Goal: Find contact information: Find contact information

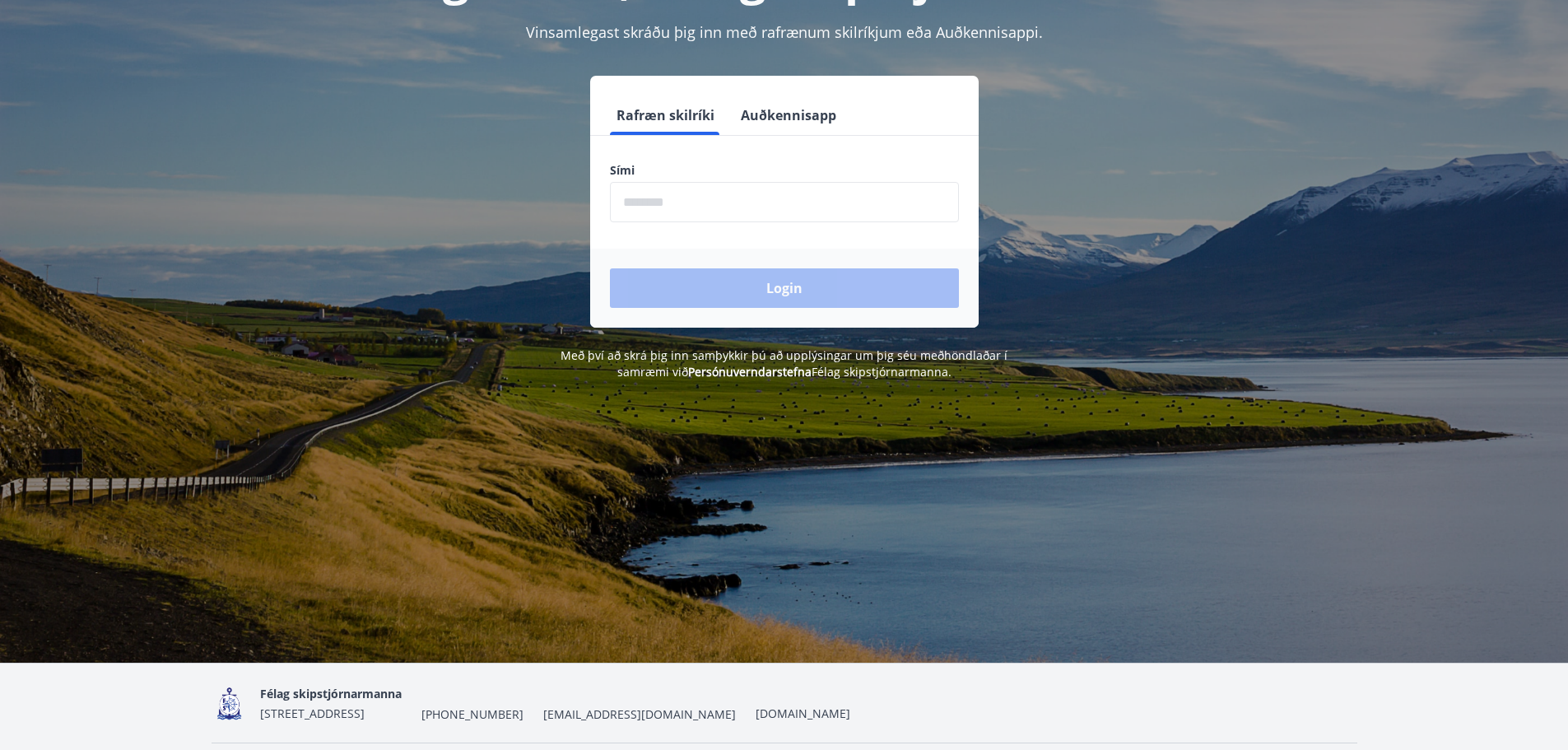
scroll to position [204, 0]
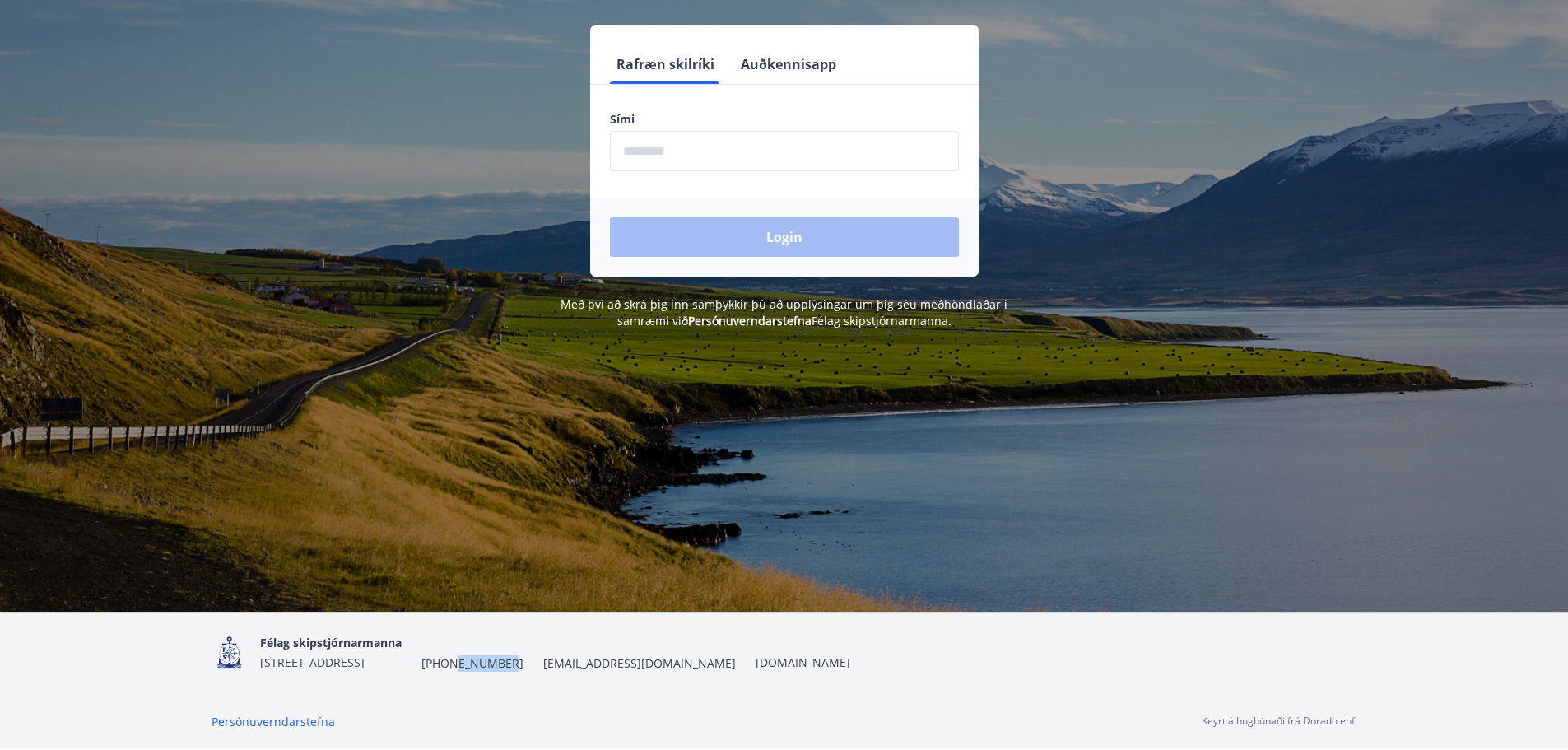
drag, startPoint x: 572, startPoint y: 665, endPoint x: 524, endPoint y: 666, distance: 48.0
click at [524, 666] on span "[PHONE_NUMBER]" at bounding box center [472, 663] width 102 height 17
copy span "520-1280"
